Goal: Task Accomplishment & Management: Use online tool/utility

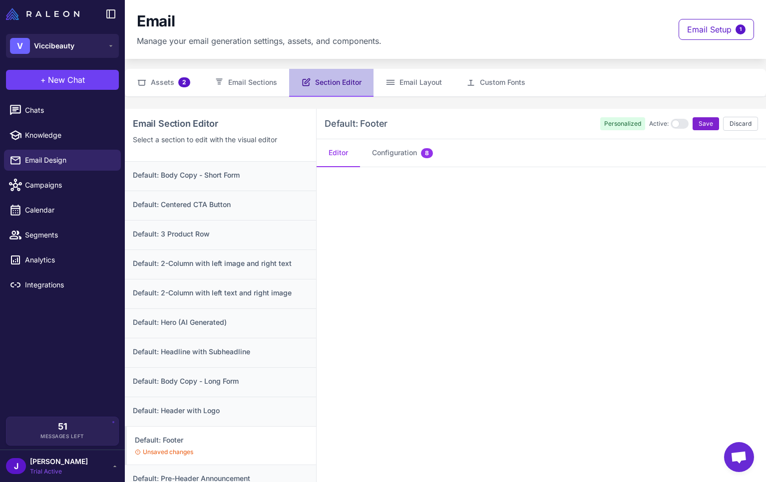
click at [712, 123] on span "Save" at bounding box center [706, 123] width 14 height 9
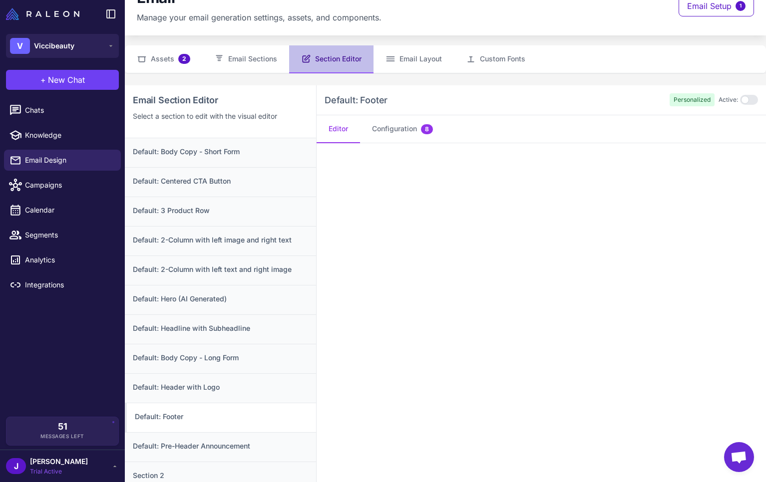
scroll to position [109, 0]
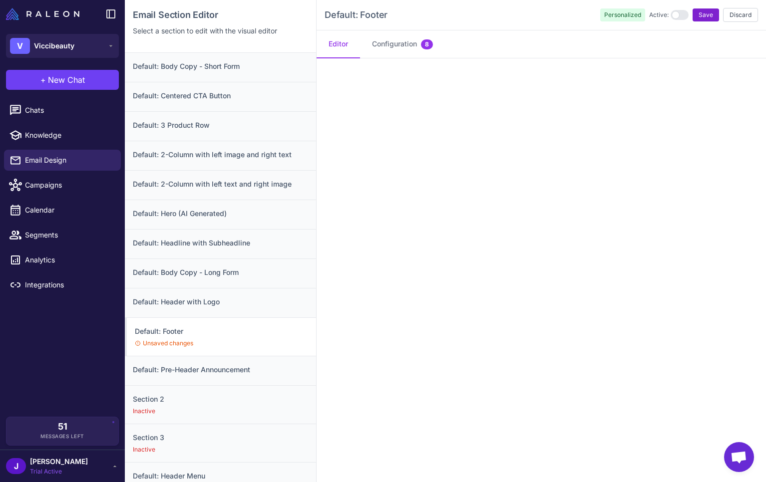
click at [703, 15] on span "Save" at bounding box center [706, 14] width 14 height 9
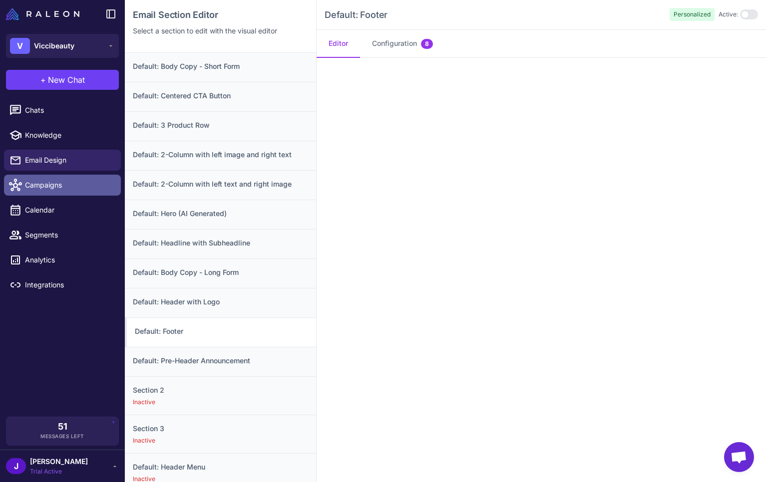
click at [39, 182] on span "Campaigns" at bounding box center [69, 185] width 88 height 11
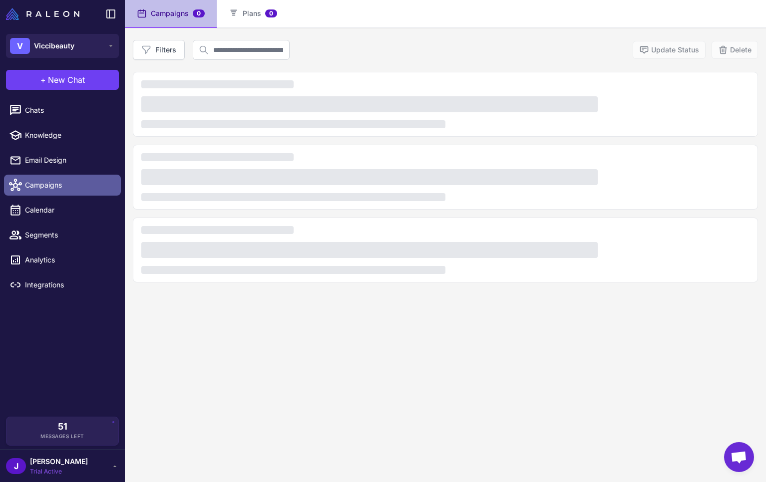
scroll to position [69, 0]
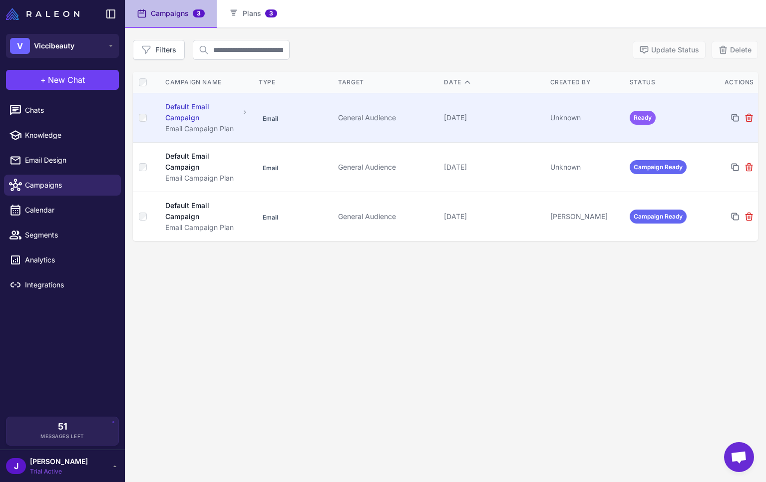
click at [421, 118] on div "General Audience" at bounding box center [387, 117] width 98 height 11
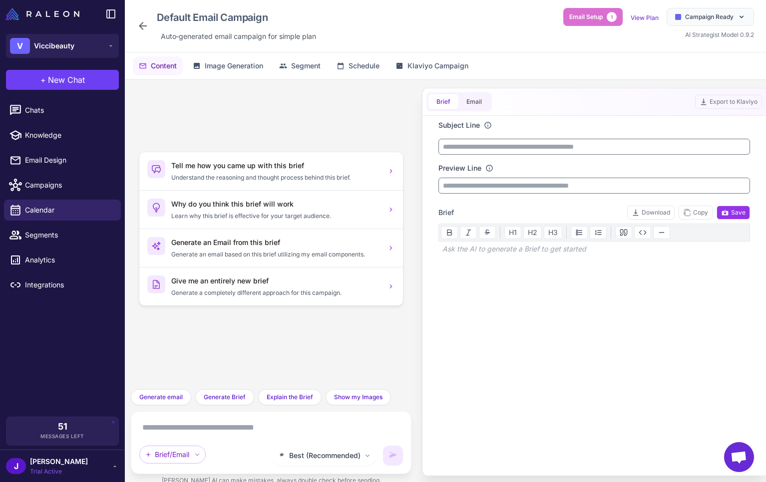
click at [135, 24] on div "Default Email Campaign Auto‑generated email campaign for simple plan Email Setu…" at bounding box center [445, 26] width 641 height 52
click at [143, 23] on icon at bounding box center [143, 26] width 12 height 12
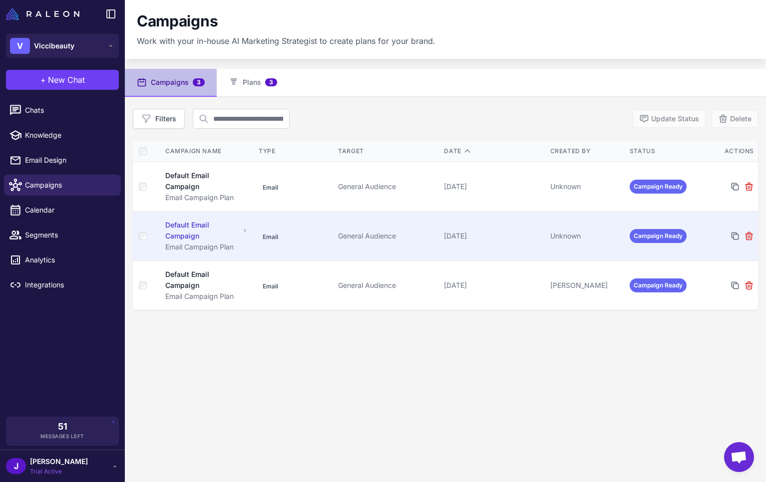
click at [224, 239] on div "Default Email Campaign" at bounding box center [202, 231] width 74 height 22
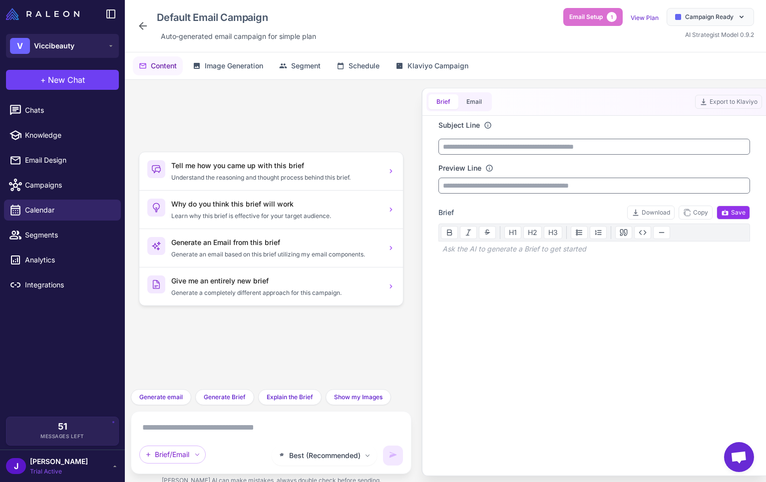
click at [139, 20] on icon at bounding box center [143, 26] width 12 height 12
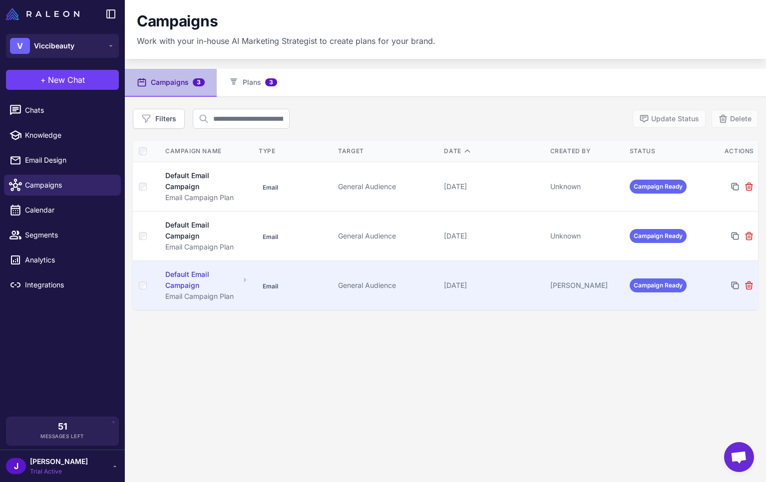
click at [208, 289] on div "Default Email Campaign" at bounding box center [202, 280] width 74 height 22
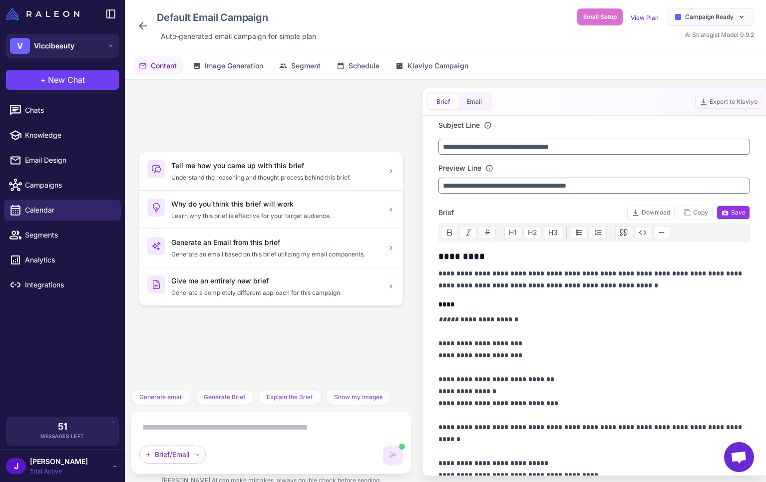
scroll to position [2335, 0]
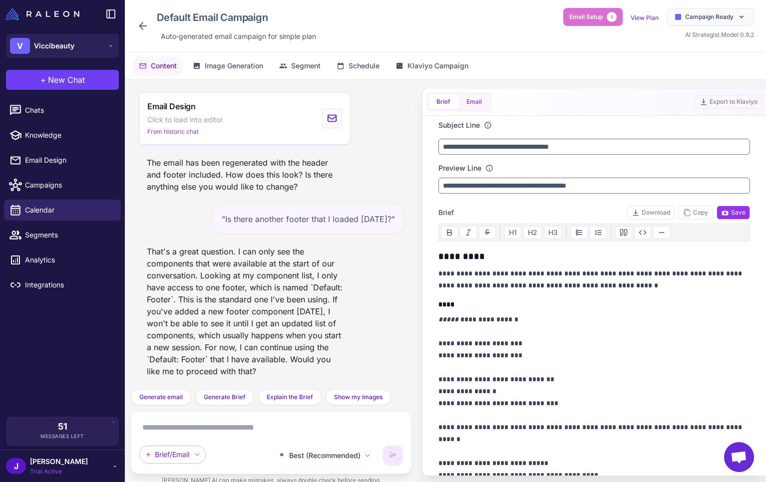
click at [476, 100] on button "Email" at bounding box center [474, 101] width 31 height 15
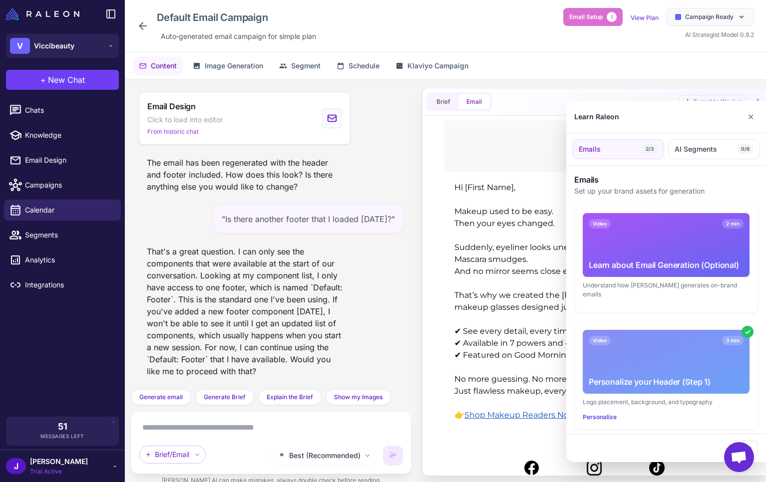
scroll to position [0, 0]
click at [755, 115] on button "✕" at bounding box center [751, 117] width 14 height 20
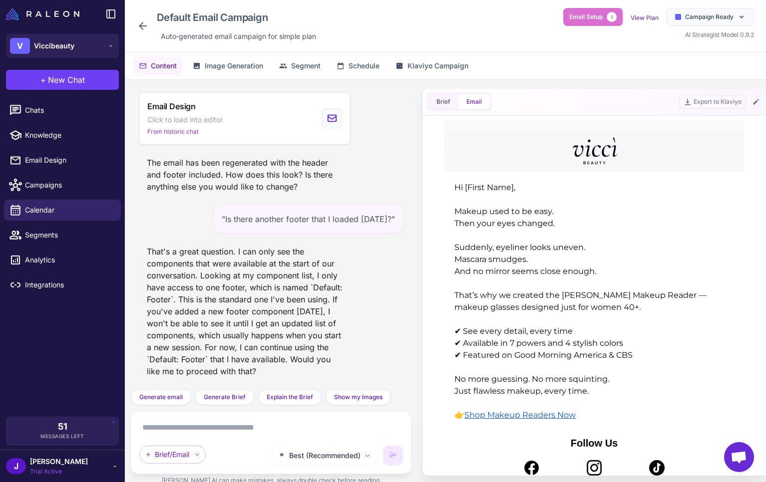
scroll to position [93, 0]
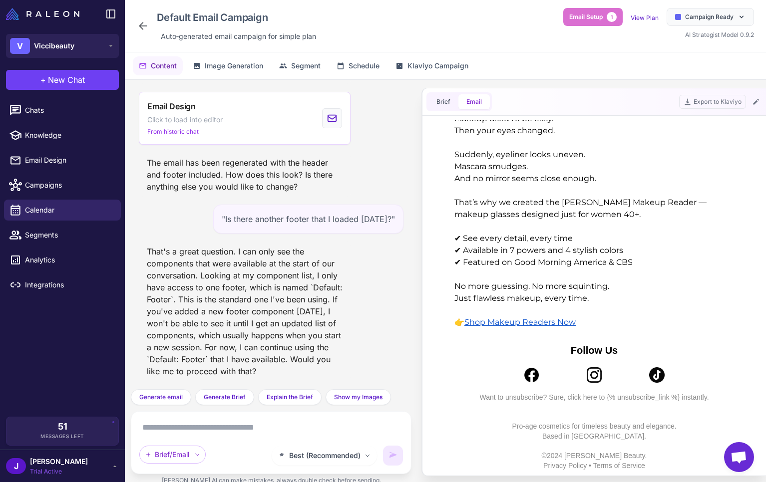
click at [609, 430] on p "Pro-age cosmetics for timeless beauty and elegance. Based in [GEOGRAPHIC_DATA]." at bounding box center [595, 431] width 290 height 19
click at [38, 160] on span "Email Design" at bounding box center [69, 160] width 88 height 11
click at [755, 96] on button at bounding box center [756, 102] width 12 height 12
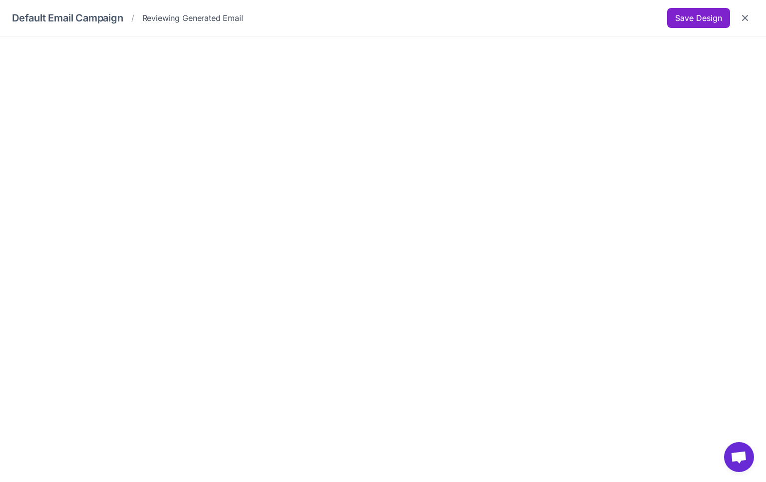
click at [712, 14] on button "Save Design" at bounding box center [698, 18] width 63 height 20
click at [697, 14] on button "Save Design" at bounding box center [698, 18] width 63 height 20
click at [755, 14] on div "Default Email Campaign / Reviewing Generated Email Save Design" at bounding box center [383, 18] width 766 height 36
click at [739, 16] on button "Close" at bounding box center [745, 18] width 18 height 18
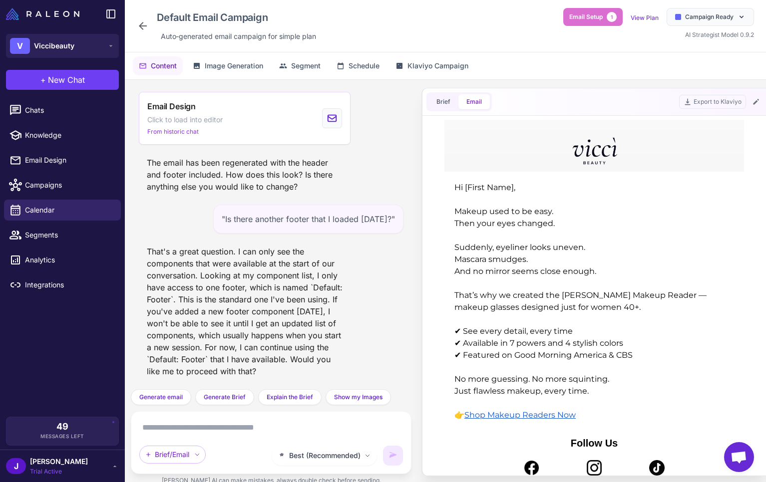
scroll to position [113, 0]
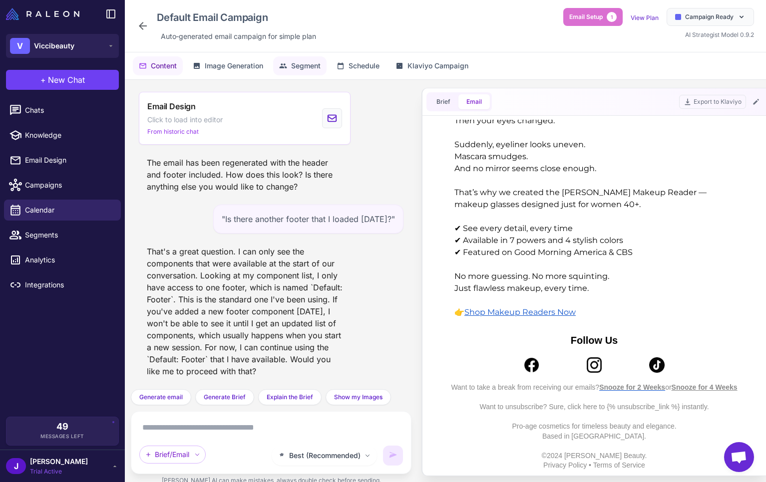
click at [298, 67] on span "Segment" at bounding box center [305, 65] width 29 height 11
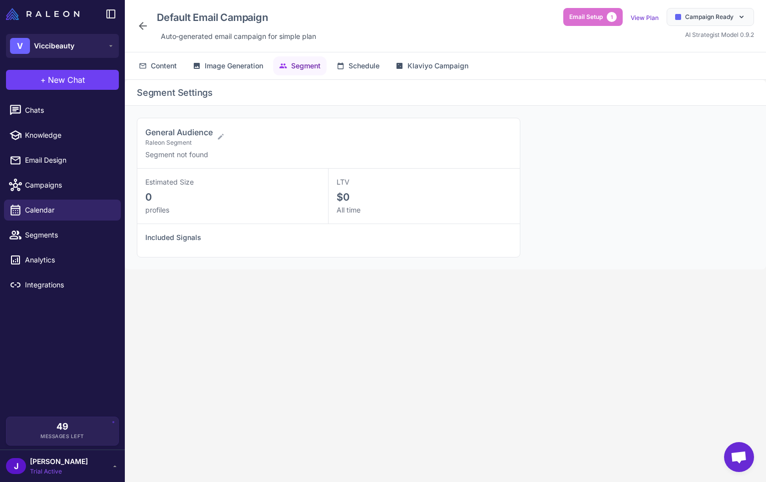
click at [196, 133] on span "General Audience" at bounding box center [178, 132] width 67 height 10
click at [220, 136] on icon at bounding box center [221, 137] width 8 height 8
select select
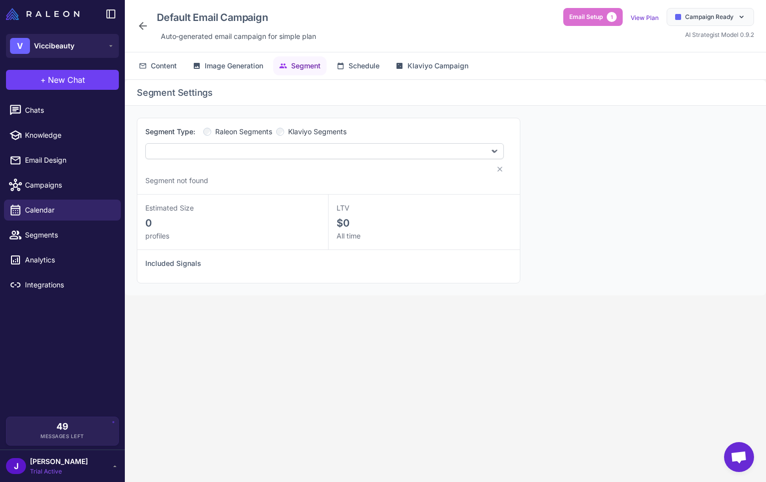
click at [286, 130] on label "Klaviyo Segments" at bounding box center [311, 131] width 70 height 11
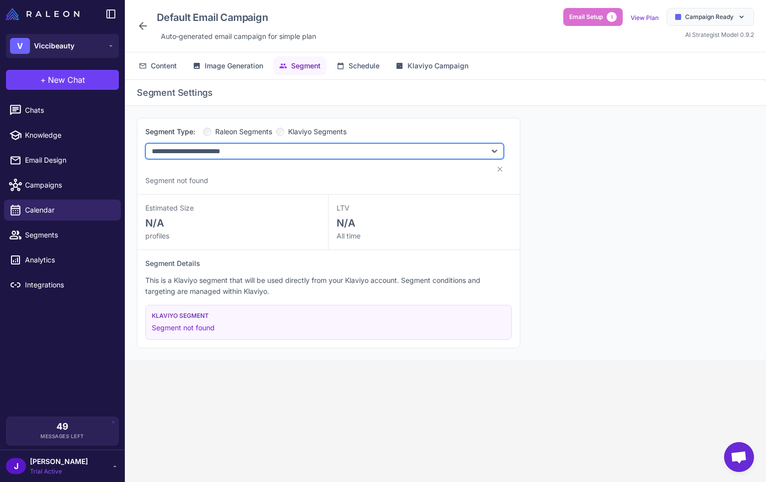
click at [281, 152] on select "**********" at bounding box center [324, 151] width 359 height 16
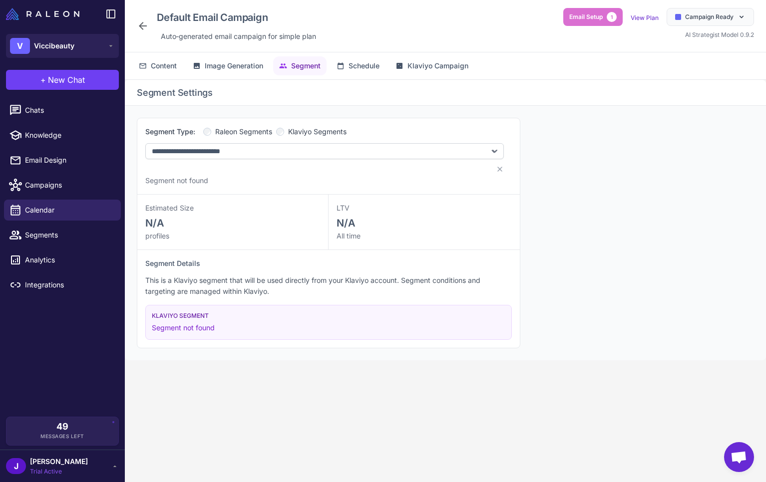
click at [196, 121] on div "**********" at bounding box center [328, 156] width 383 height 76
click at [233, 136] on span "Raleon Segments" at bounding box center [243, 131] width 57 height 11
select select
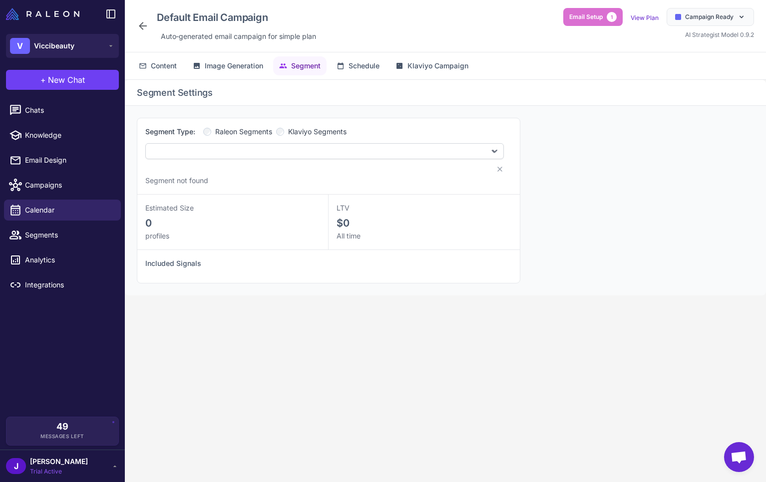
click at [314, 130] on span "Klaviyo Segments" at bounding box center [317, 131] width 58 height 11
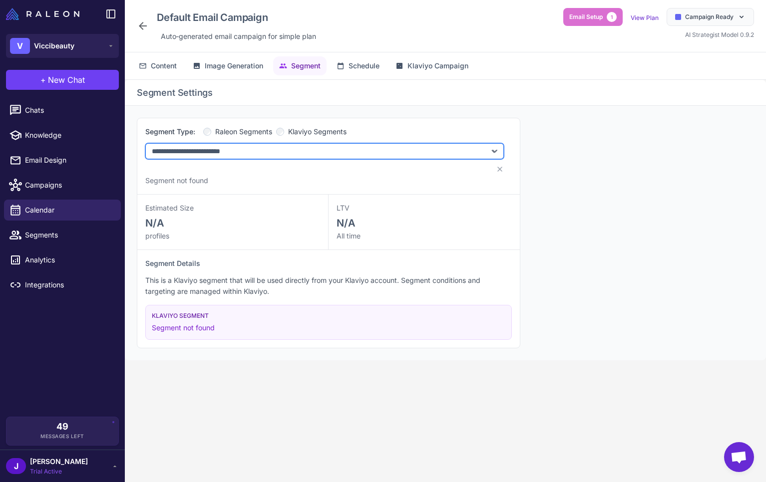
click at [280, 152] on select "**********" at bounding box center [324, 151] width 359 height 16
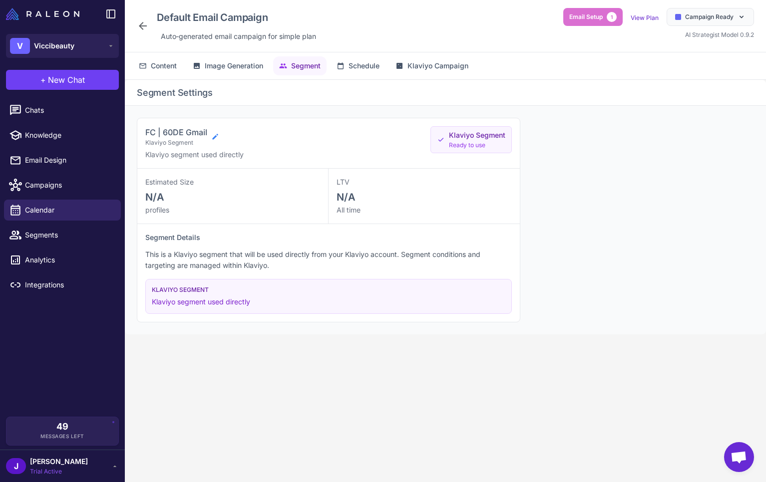
click at [215, 136] on icon at bounding box center [214, 136] width 5 height 5
select select "******"
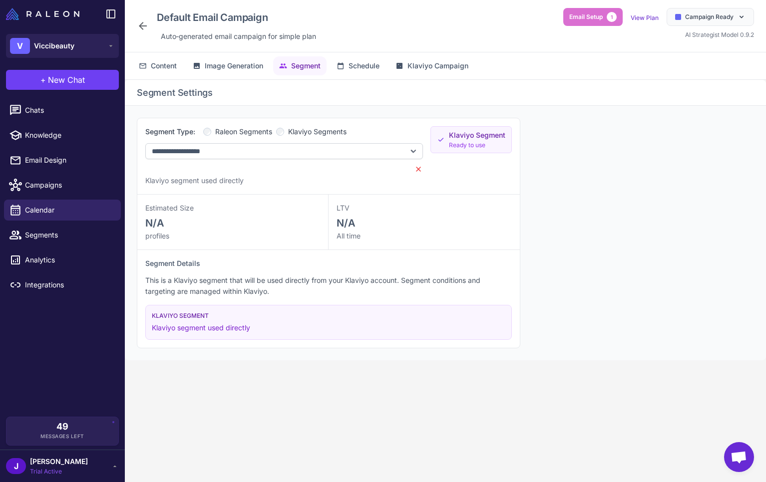
click at [416, 169] on icon at bounding box center [419, 169] width 8 height 8
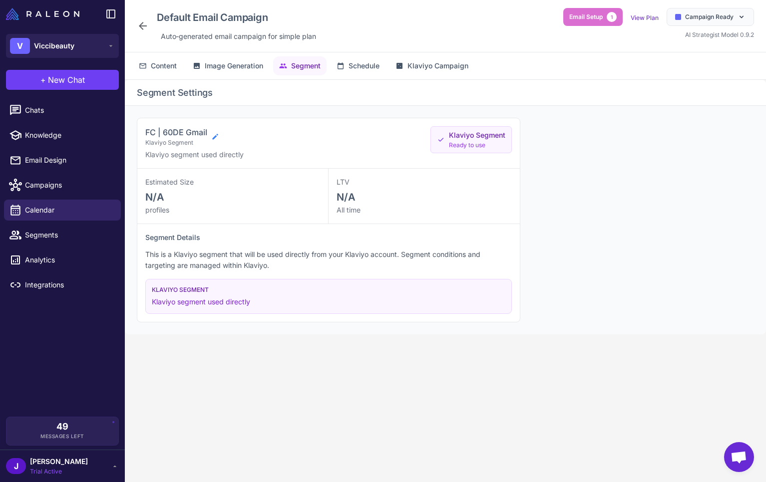
click at [216, 136] on icon at bounding box center [214, 136] width 5 height 5
select select "******"
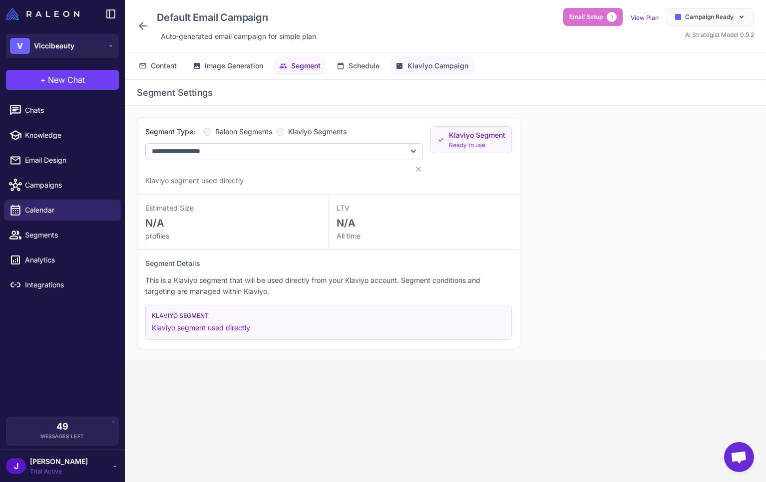
click at [423, 65] on span "Klaviyo Campaign" at bounding box center [438, 65] width 61 height 11
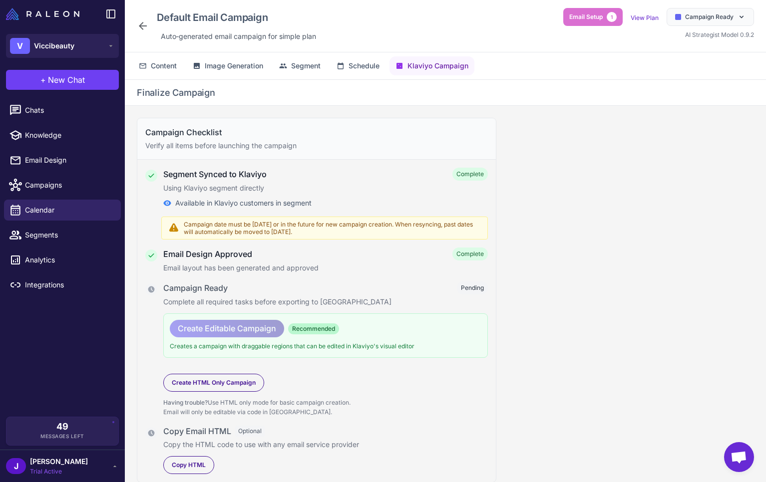
click at [201, 230] on span "Campaign date must be [DATE] or in the future for new campaign creation. When r…" at bounding box center [333, 228] width 298 height 15
drag, startPoint x: 179, startPoint y: 221, endPoint x: 281, endPoint y: 236, distance: 102.9
click at [248, 227] on li "Campaign date must be [DATE] or in the future for new campaign creation. When r…" at bounding box center [324, 228] width 327 height 23
click at [303, 236] on li "Campaign date must be [DATE] or in the future for new campaign creation. When r…" at bounding box center [324, 228] width 327 height 23
drag, startPoint x: 315, startPoint y: 235, endPoint x: 65, endPoint y: 211, distance: 251.3
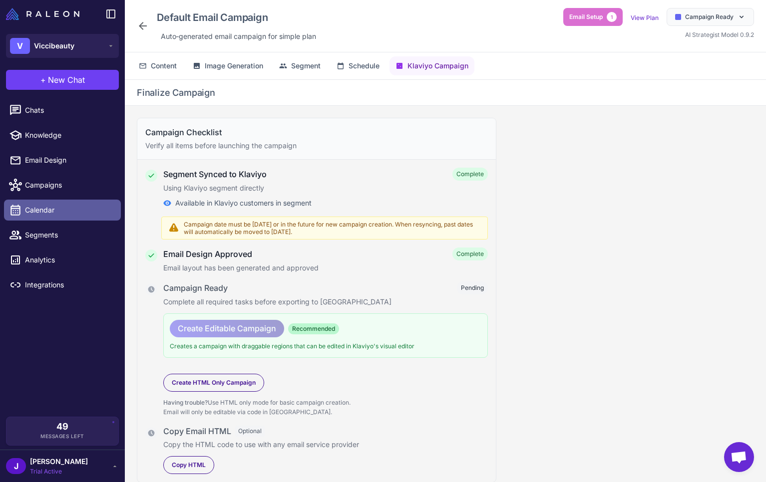
click at [312, 233] on span "Campaign date must be [DATE] or in the future for new campaign creation. When r…" at bounding box center [333, 228] width 298 height 15
click at [356, 72] on button "Schedule" at bounding box center [358, 65] width 55 height 19
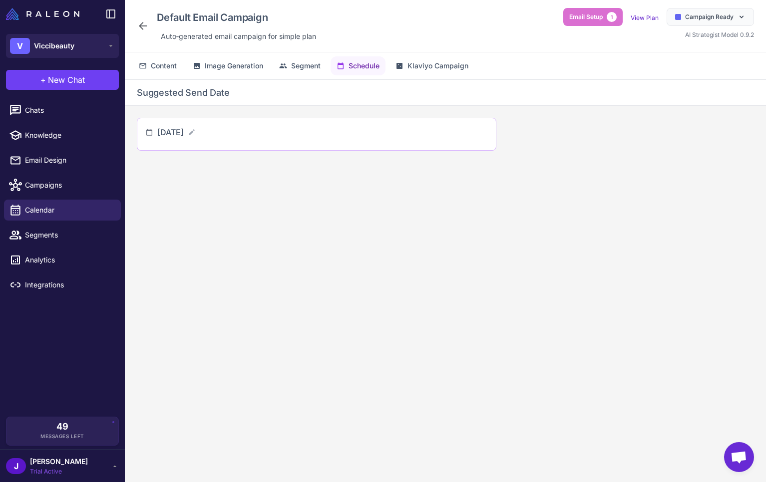
click at [231, 130] on div "[DATE]" at bounding box center [316, 134] width 343 height 16
drag, startPoint x: 157, startPoint y: 130, endPoint x: 229, endPoint y: 133, distance: 72.5
click at [196, 133] on div "[DATE]" at bounding box center [176, 132] width 38 height 12
click at [235, 136] on div "[DATE]" at bounding box center [316, 134] width 343 height 16
click at [194, 134] on icon at bounding box center [191, 131] width 5 height 5
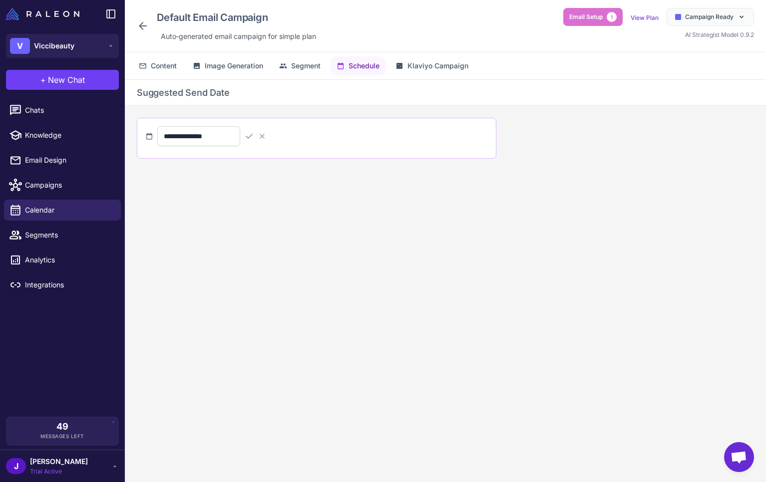
drag, startPoint x: 353, startPoint y: 226, endPoint x: 354, endPoint y: 232, distance: 6.0
click at [353, 227] on div "**********" at bounding box center [445, 289] width 641 height 419
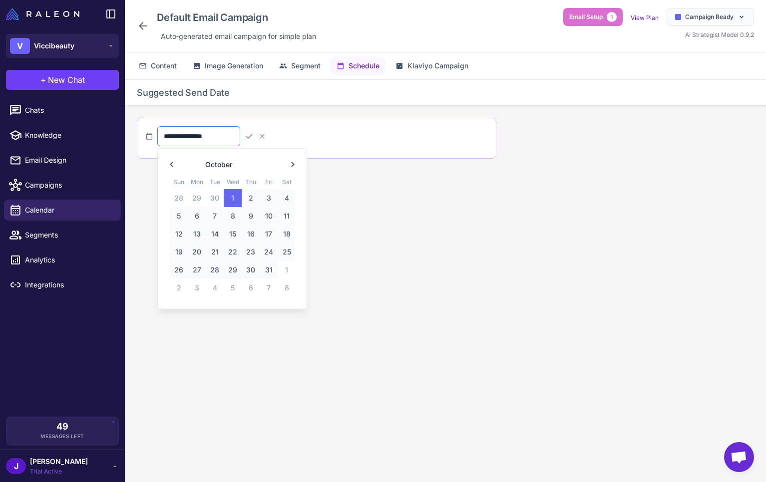
click at [188, 134] on input "**********" at bounding box center [198, 136] width 83 height 20
click at [296, 197] on div "October **** Sun Mon Tue Wed Thu Fri Sat 28 29 30 1 2 3 4 5 6 7 8 9 10 11 12 13…" at bounding box center [232, 228] width 150 height 161
drag, startPoint x: 361, startPoint y: 213, endPoint x: 365, endPoint y: 216, distance: 5.3
click at [362, 214] on div "**********" at bounding box center [445, 289] width 641 height 419
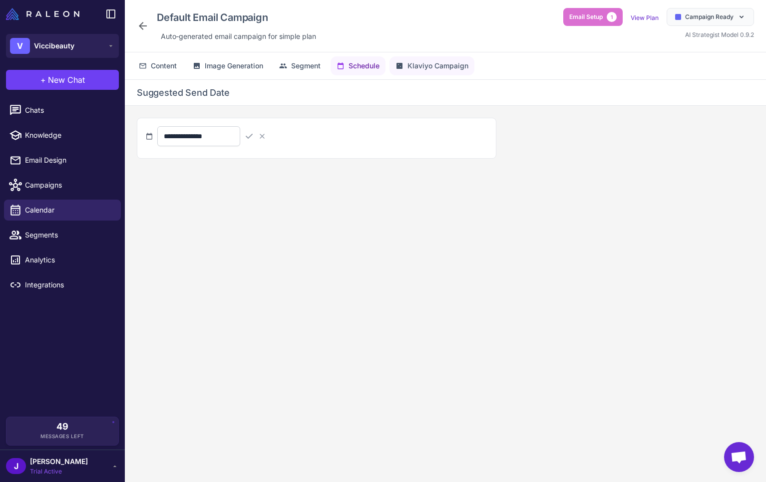
click at [451, 61] on span "Klaviyo Campaign" at bounding box center [438, 65] width 61 height 11
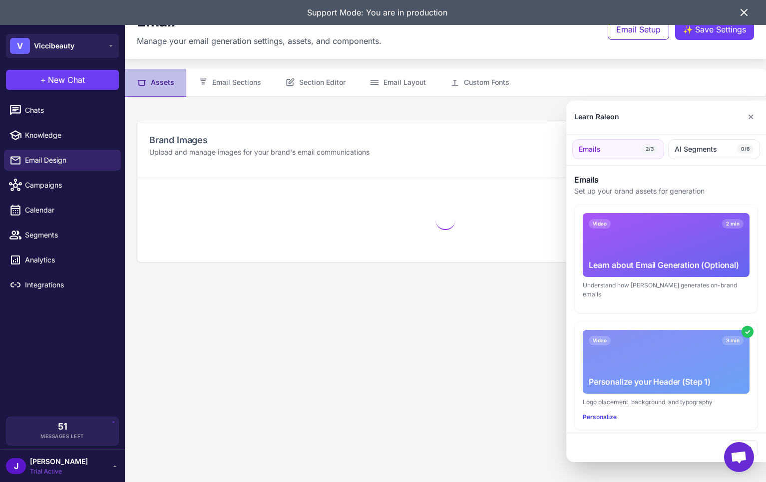
click at [315, 81] on div at bounding box center [383, 241] width 766 height 482
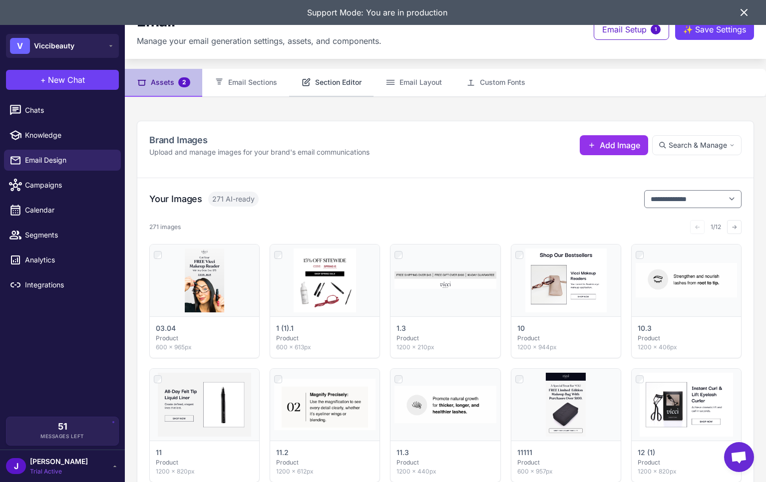
click at [333, 80] on button "Section Editor" at bounding box center [331, 83] width 84 height 28
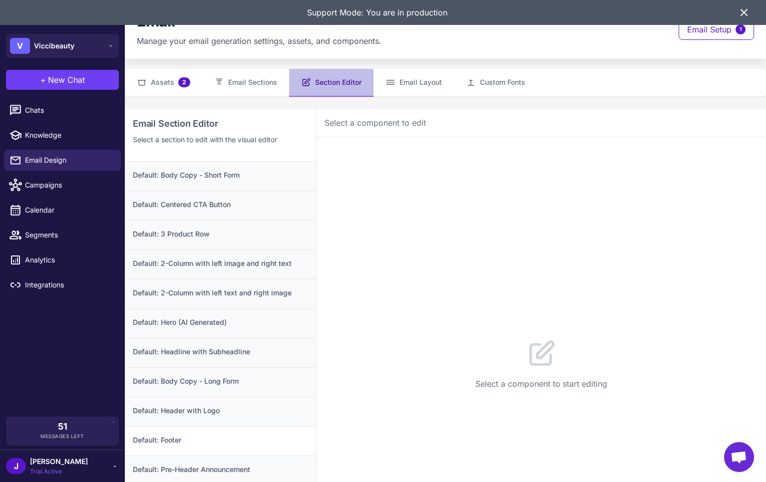
click at [183, 442] on h3 "Default: Footer" at bounding box center [220, 440] width 175 height 11
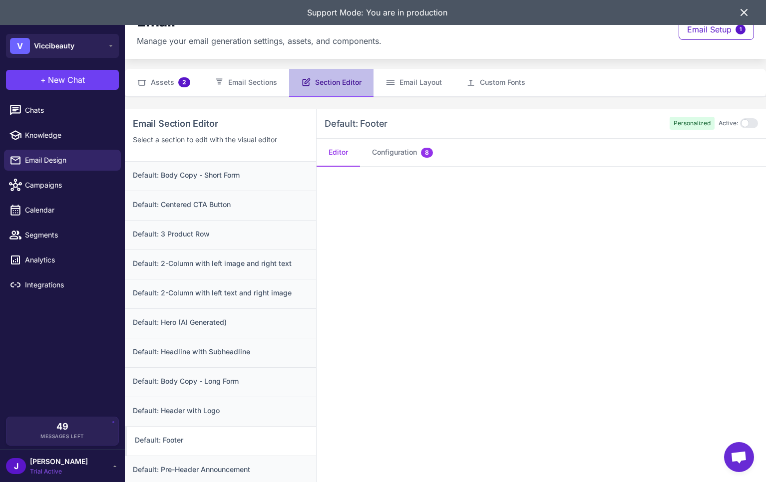
click at [547, 47] on div "Email Manage your email generation settings, assets, and components. Email Setu…" at bounding box center [445, 29] width 641 height 59
click at [747, 12] on icon at bounding box center [744, 12] width 12 height 12
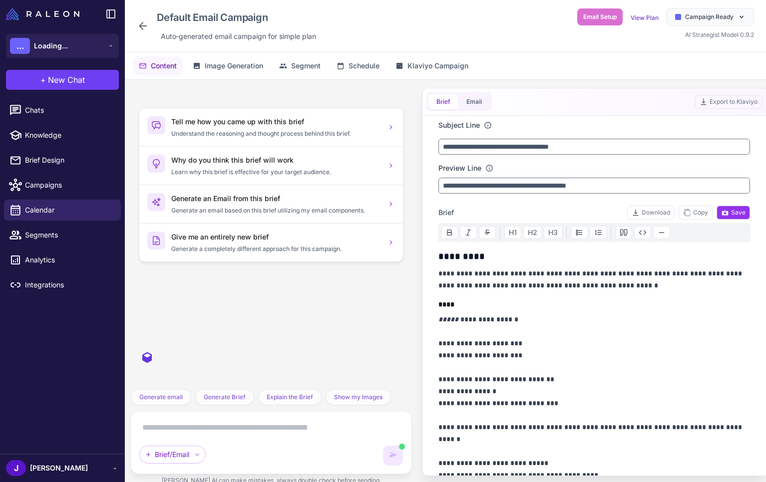
scroll to position [2680, 0]
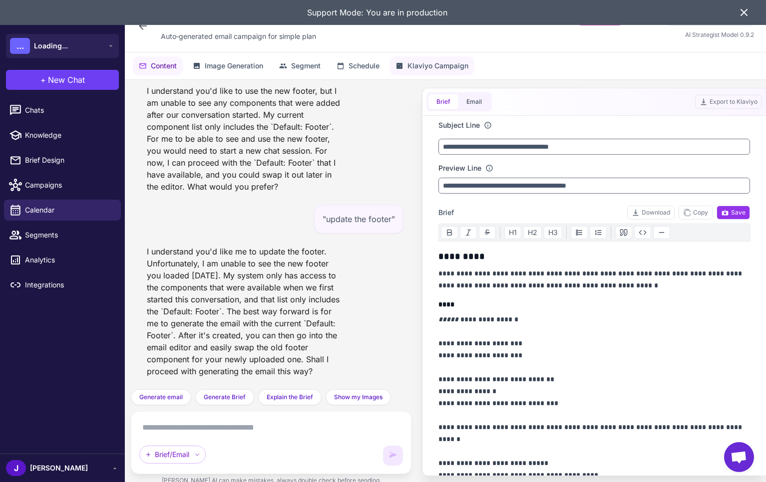
click at [446, 68] on span "Klaviyo Campaign" at bounding box center [438, 65] width 61 height 11
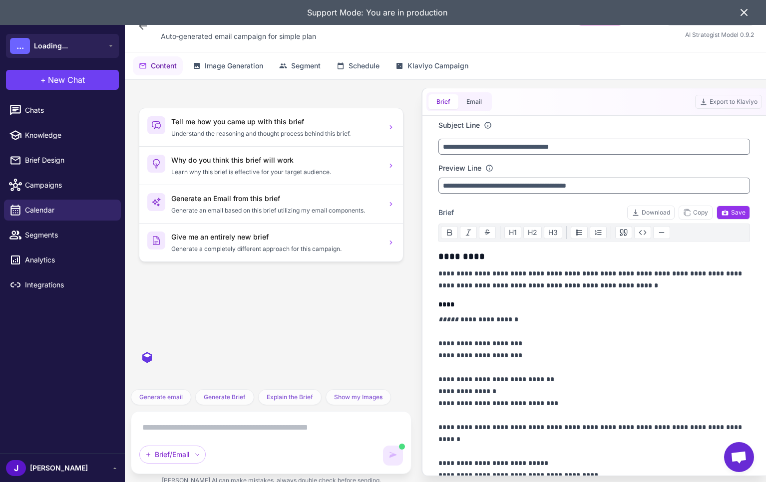
scroll to position [2680, 0]
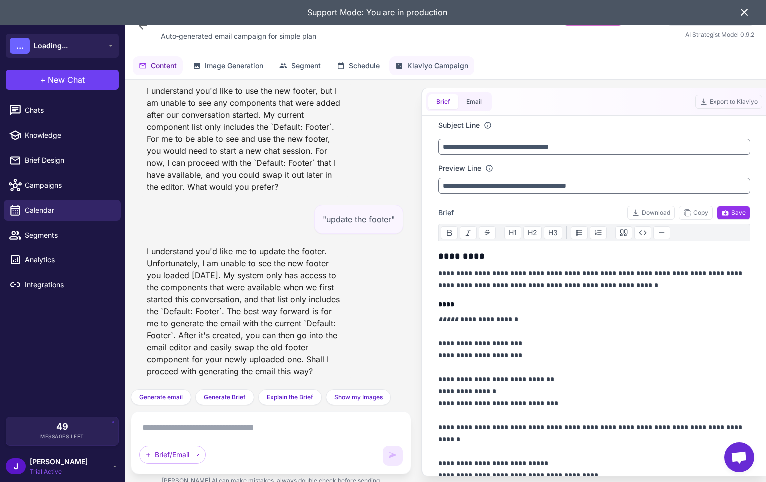
click at [434, 62] on span "Klaviyo Campaign" at bounding box center [438, 65] width 61 height 11
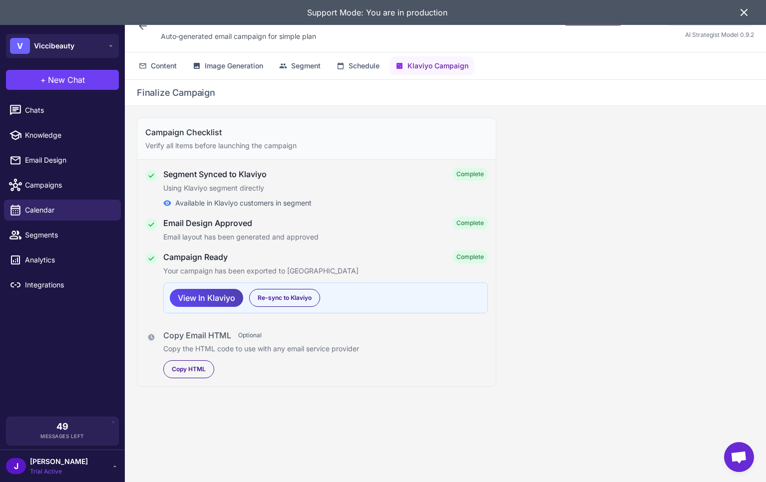
click at [298, 435] on div "Campaign Checklist Verify all items before launching the campaign Segment Synce…" at bounding box center [445, 302] width 641 height 393
click at [740, 12] on icon at bounding box center [744, 12] width 12 height 12
